Goal: Information Seeking & Learning: Find specific page/section

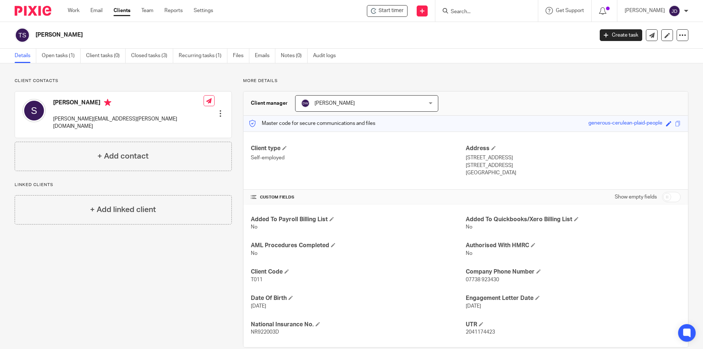
scroll to position [13, 0]
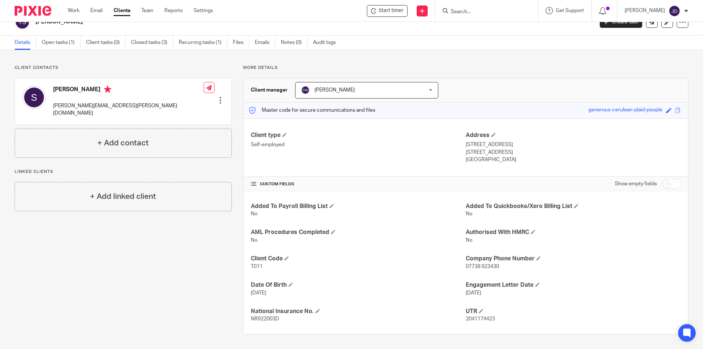
click at [477, 10] on input "Search" at bounding box center [483, 12] width 66 height 7
type input "brew"
click at [496, 25] on link at bounding box center [494, 28] width 91 height 11
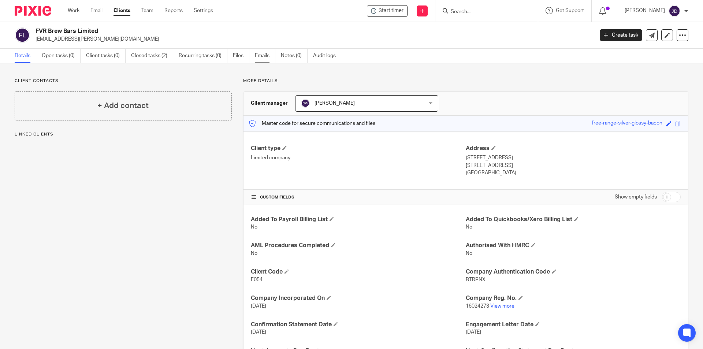
click at [256, 57] on link "Emails" at bounding box center [265, 56] width 21 height 14
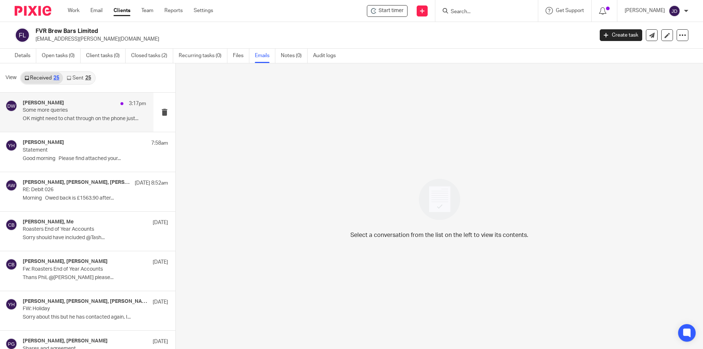
click at [90, 101] on div "[PERSON_NAME] 3:17pm" at bounding box center [84, 103] width 123 height 7
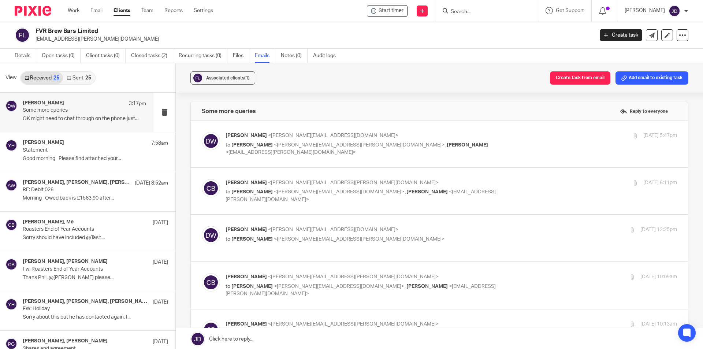
click at [549, 142] on div "Dominic Watkins <dominic@janddaccountants.co.uk> to Christopher Brett <chris.br…" at bounding box center [451, 144] width 451 height 25
checkbox input "true"
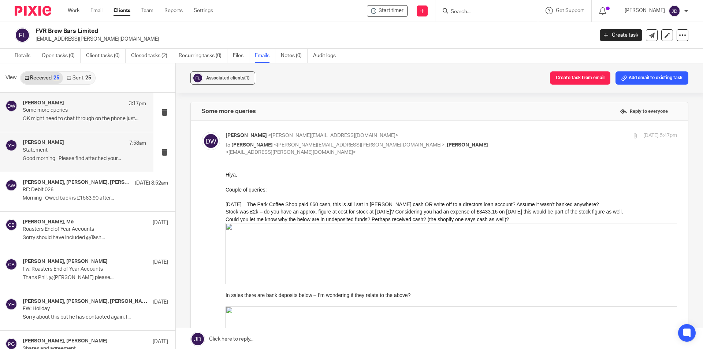
click at [81, 141] on div "Yvonne Hardman 7:58am" at bounding box center [84, 143] width 123 height 7
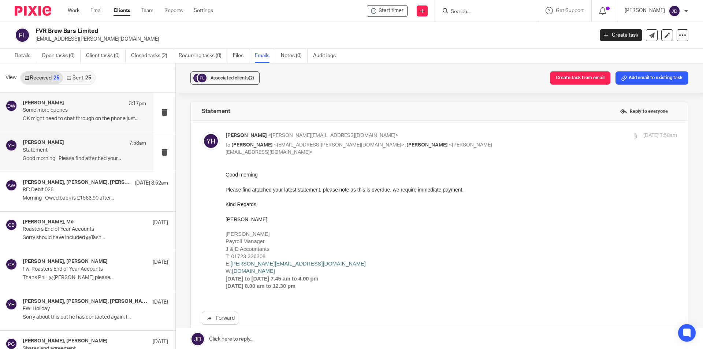
click at [78, 96] on div "Dominic Watkins 3:17pm Some more queries OK might need to chat through on the p…" at bounding box center [76, 112] width 153 height 39
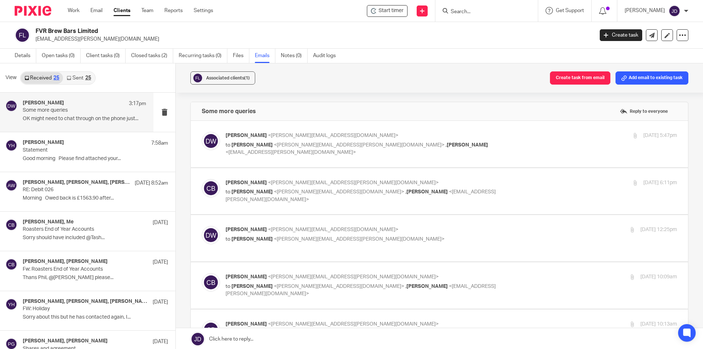
click at [521, 153] on div "Dominic Watkins <dominic@janddaccountants.co.uk> to Christopher Brett <chris.br…" at bounding box center [439, 144] width 475 height 25
click at [510, 142] on p "to Christopher Brett <chris.brett@forgevalleyroasters.com> , Tash Brett <tash.b…" at bounding box center [376, 148] width 301 height 15
checkbox input "true"
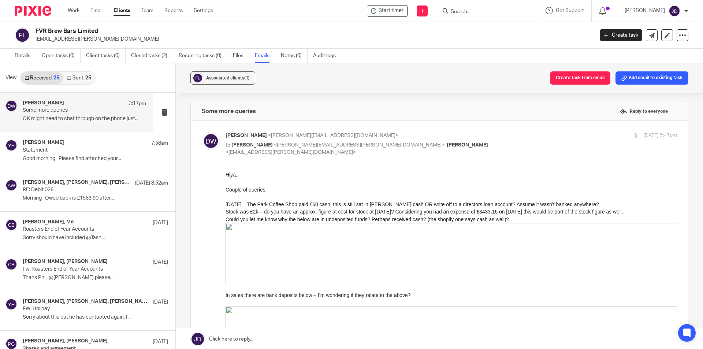
click at [80, 73] on link "Sent 25" at bounding box center [78, 78] width 31 height 12
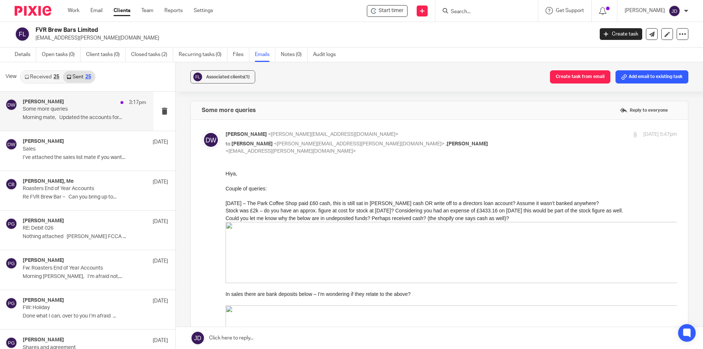
click at [83, 107] on p "Some more queries" at bounding box center [72, 109] width 99 height 6
click at [83, 108] on p "Some more queries" at bounding box center [72, 109] width 99 height 6
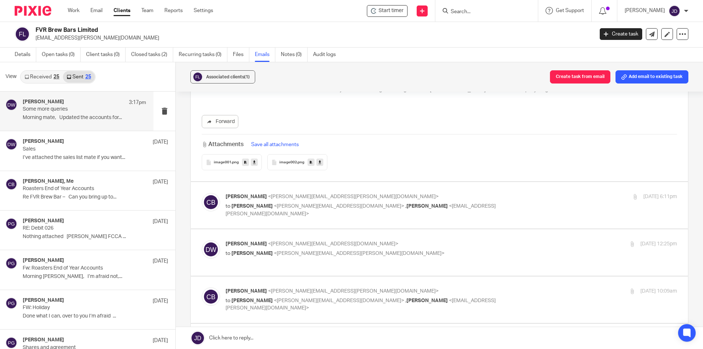
scroll to position [513, 0]
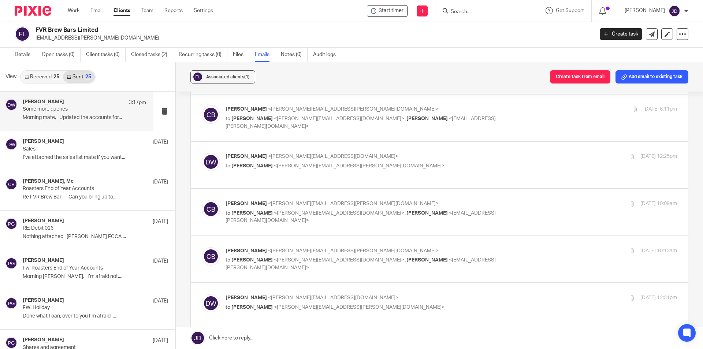
click at [476, 8] on form at bounding box center [489, 10] width 78 height 9
click at [477, 9] on input "Search" at bounding box center [483, 12] width 66 height 7
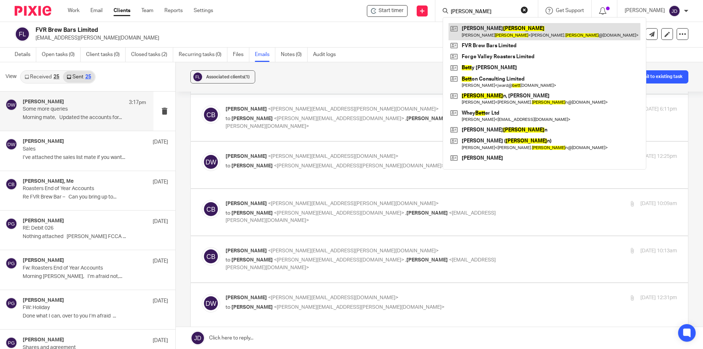
type input "brett"
click at [498, 34] on link at bounding box center [545, 31] width 192 height 17
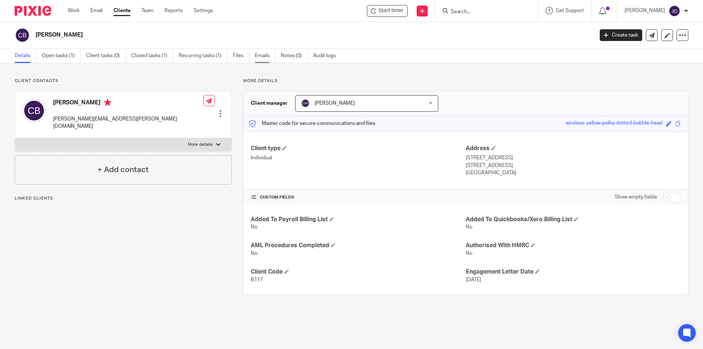
click at [269, 55] on link "Emails" at bounding box center [265, 56] width 21 height 14
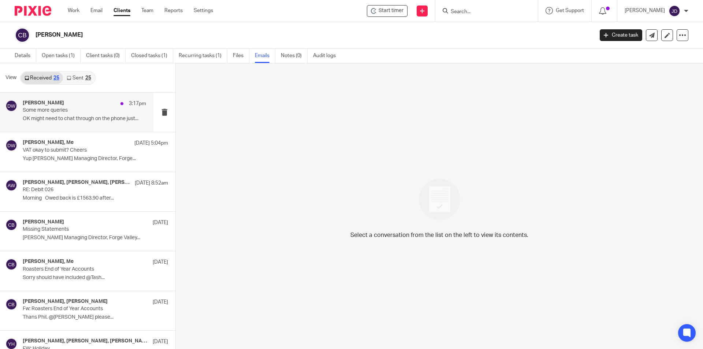
click at [66, 113] on p "Some more queries" at bounding box center [72, 110] width 99 height 6
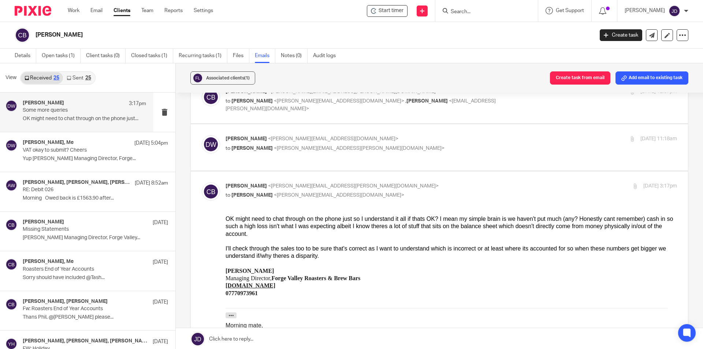
scroll to position [256, 0]
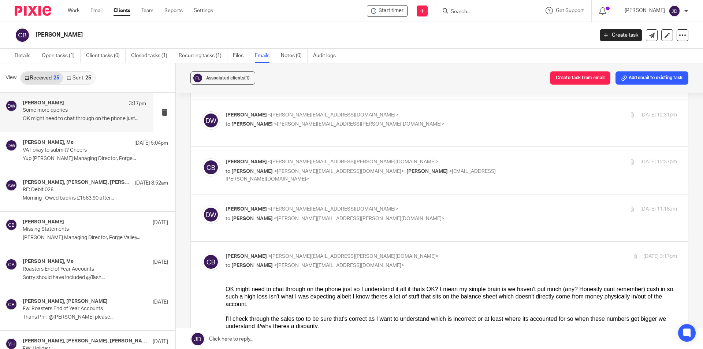
click at [419, 219] on p "to [PERSON_NAME] <[PERSON_NAME][EMAIL_ADDRESS][PERSON_NAME][DOMAIN_NAME]>" at bounding box center [376, 219] width 301 height 8
checkbox input "true"
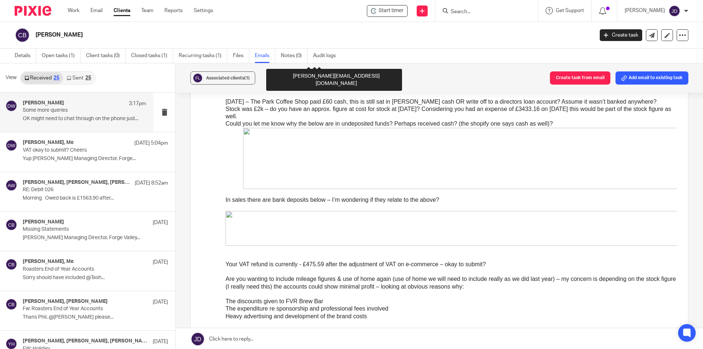
scroll to position [2966, 0]
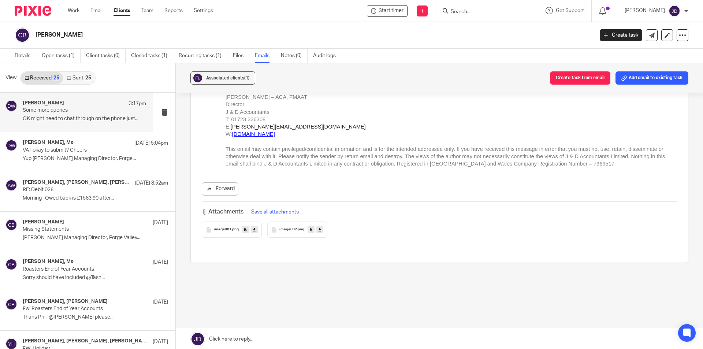
click at [86, 71] on div "Received 25 Sent 25" at bounding box center [57, 77] width 75 height 13
click at [84, 75] on link "Sent 25" at bounding box center [78, 78] width 31 height 12
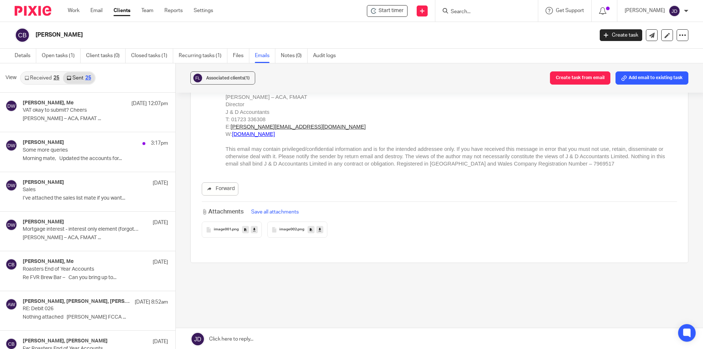
scroll to position [1, 0]
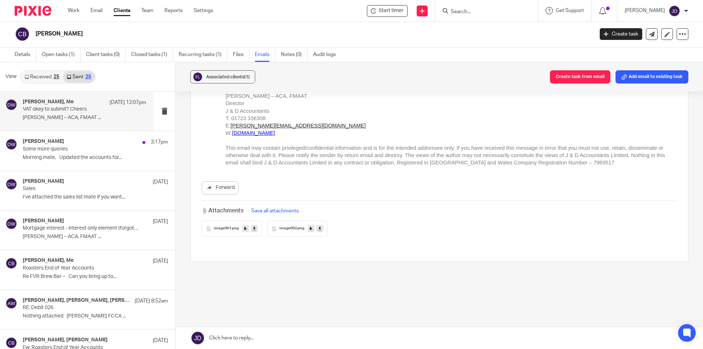
click at [102, 114] on div "[PERSON_NAME], Me [DATE] 12:07pm VAT okay to submit? Cheers [PERSON_NAME] – ACA…" at bounding box center [84, 111] width 123 height 25
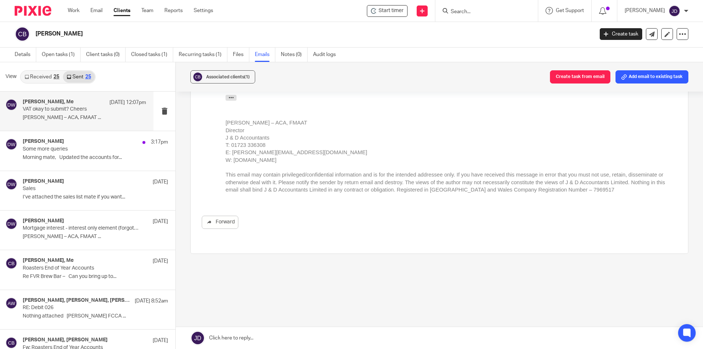
scroll to position [0, 0]
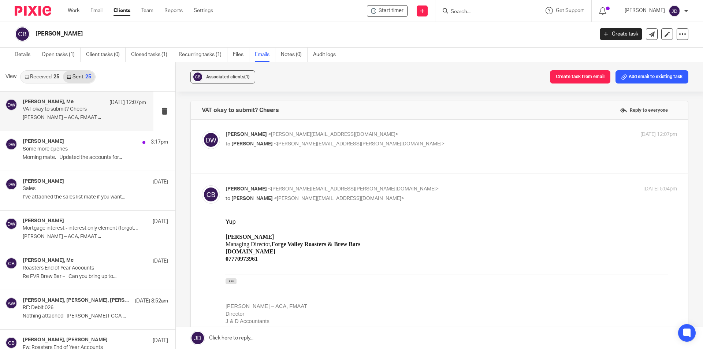
click at [401, 127] on label at bounding box center [439, 147] width 497 height 54
click at [202, 130] on input "checkbox" at bounding box center [201, 130] width 0 height 0
checkbox input "true"
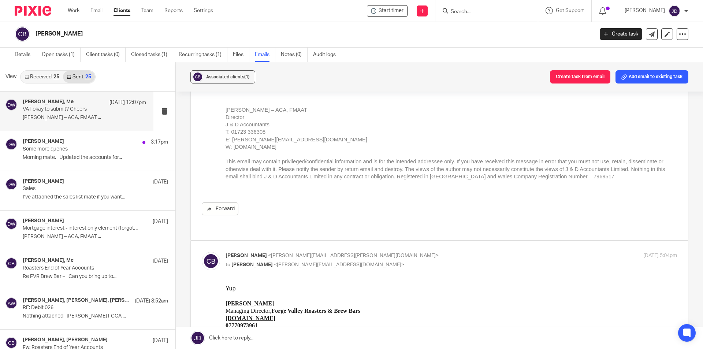
scroll to position [73, 0]
click at [44, 82] on link "Received 25" at bounding box center [42, 77] width 42 height 12
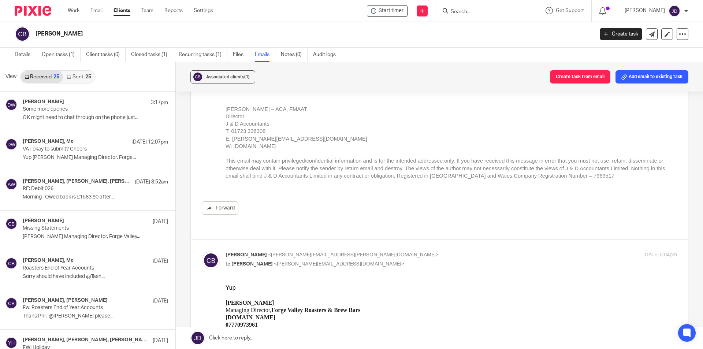
click at [117, 14] on link "Clients" at bounding box center [122, 10] width 17 height 7
